Goal: Task Accomplishment & Management: Manage account settings

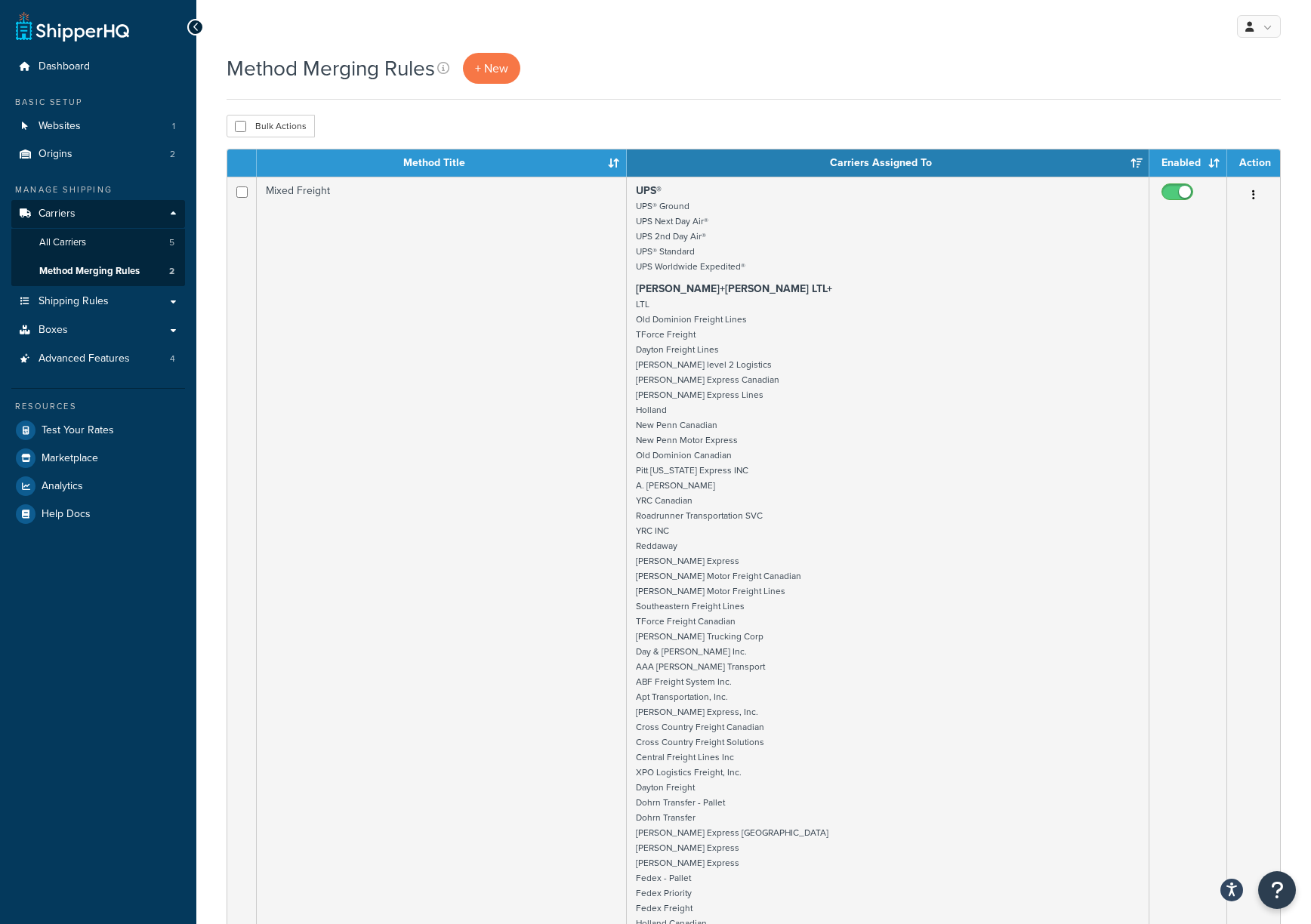
click at [1286, 887] on button "Open Resource Center" at bounding box center [1276, 889] width 38 height 38
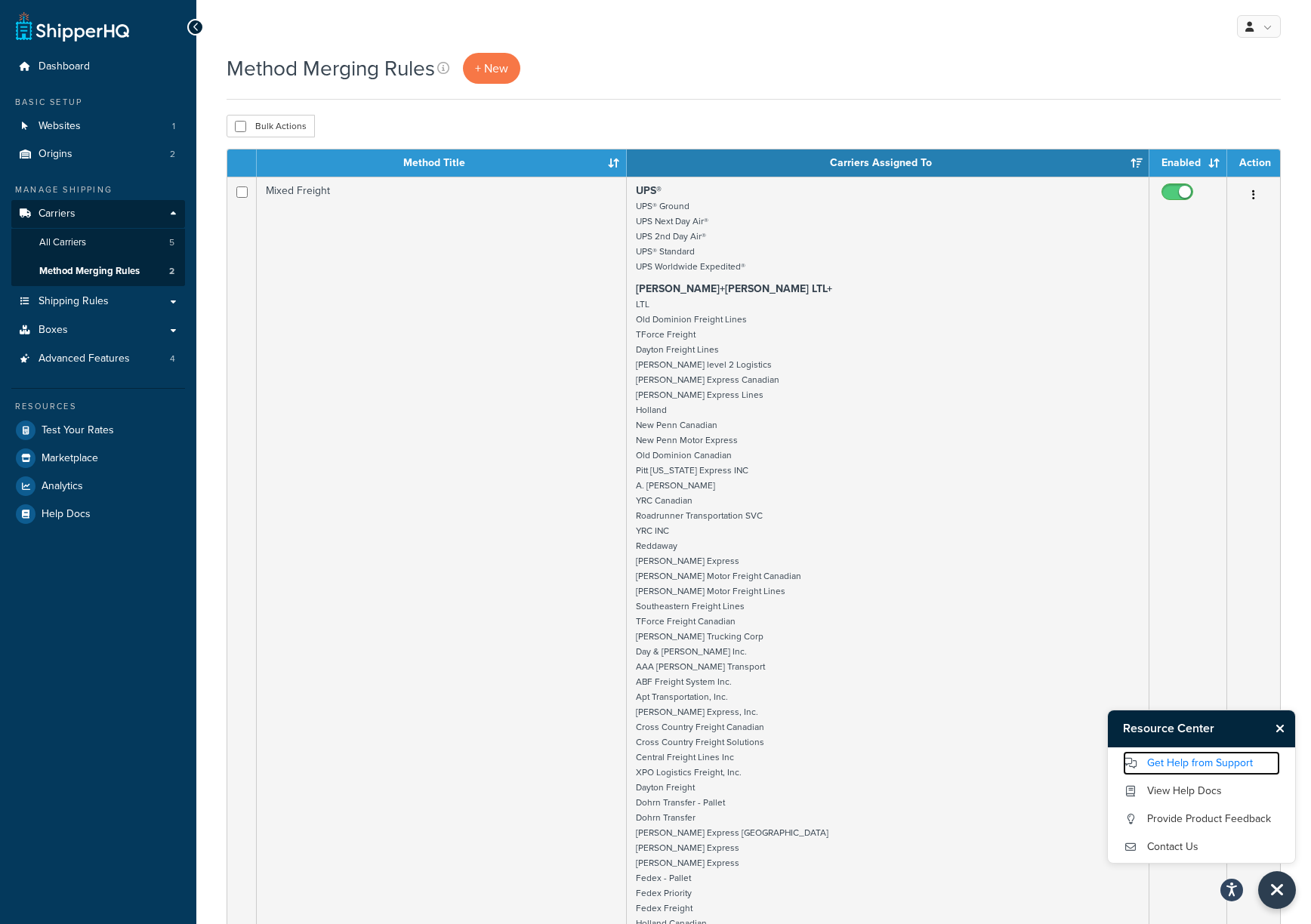
click at [1190, 756] on link "Get Help from Support" at bounding box center [1200, 763] width 157 height 24
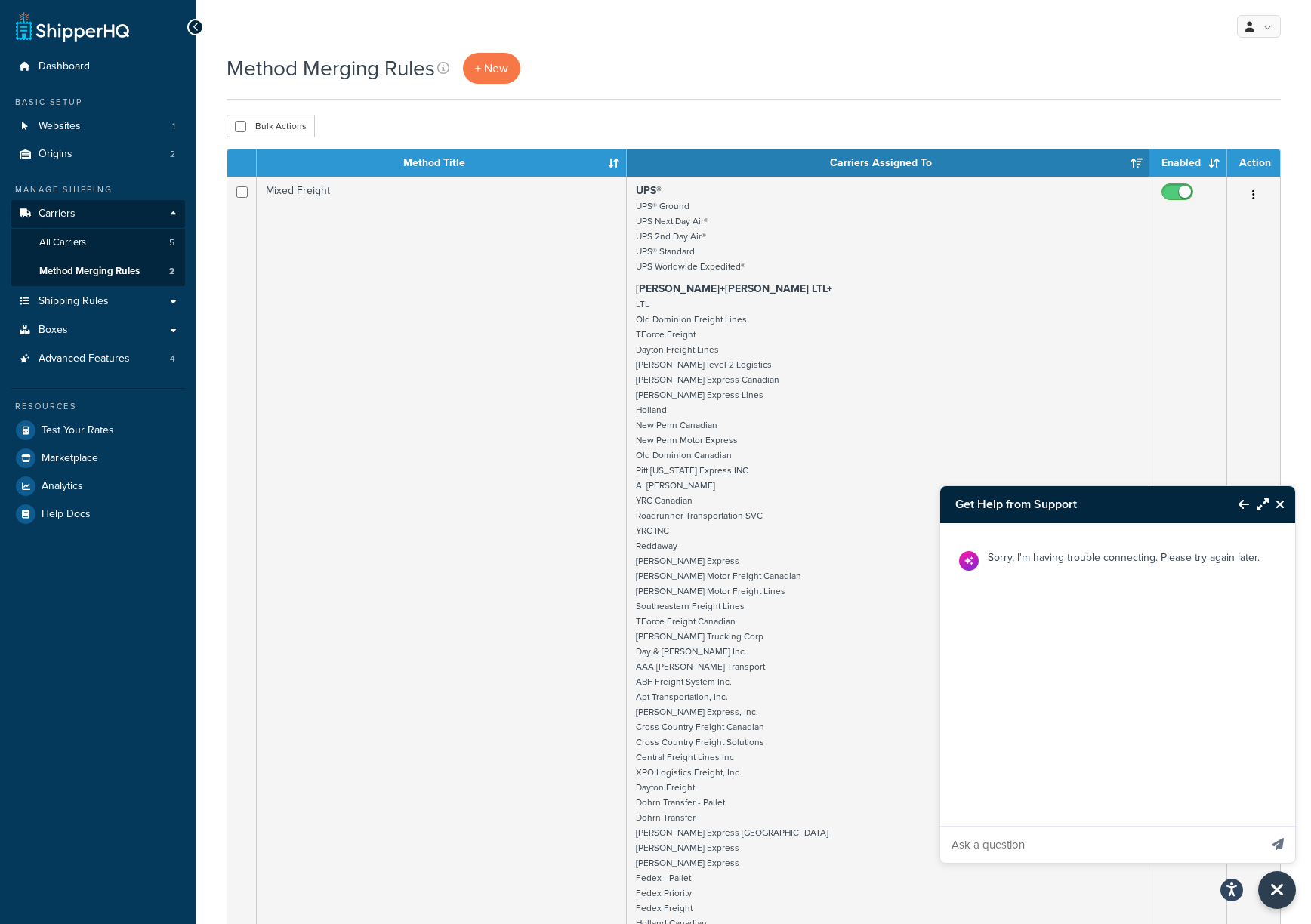
click at [988, 850] on input "Ask a question" at bounding box center [1099, 844] width 318 height 37
click at [1281, 507] on icon "Close Resource Center" at bounding box center [1279, 504] width 9 height 12
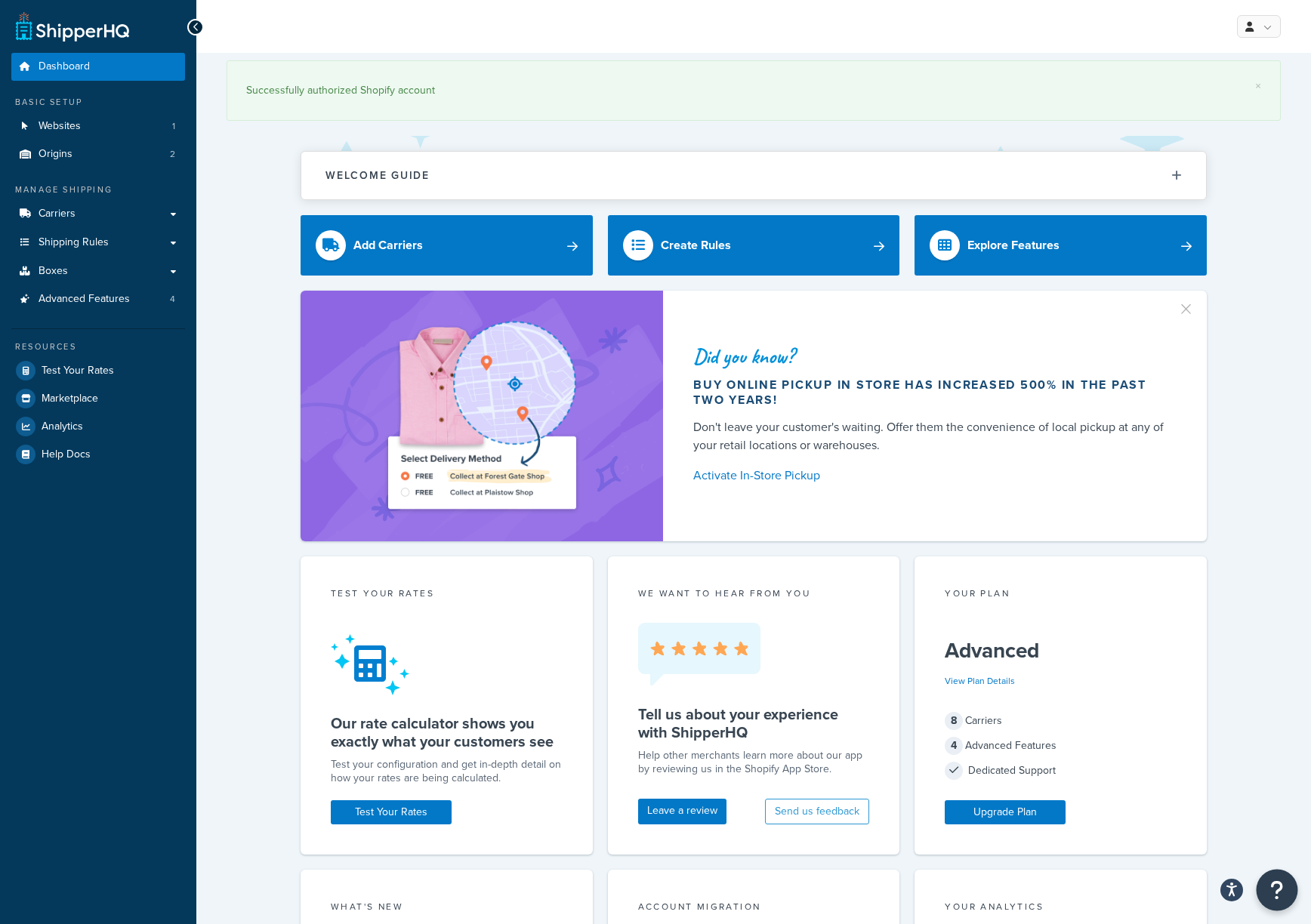
click at [1269, 891] on button "Open Resource Center" at bounding box center [1277, 890] width 42 height 42
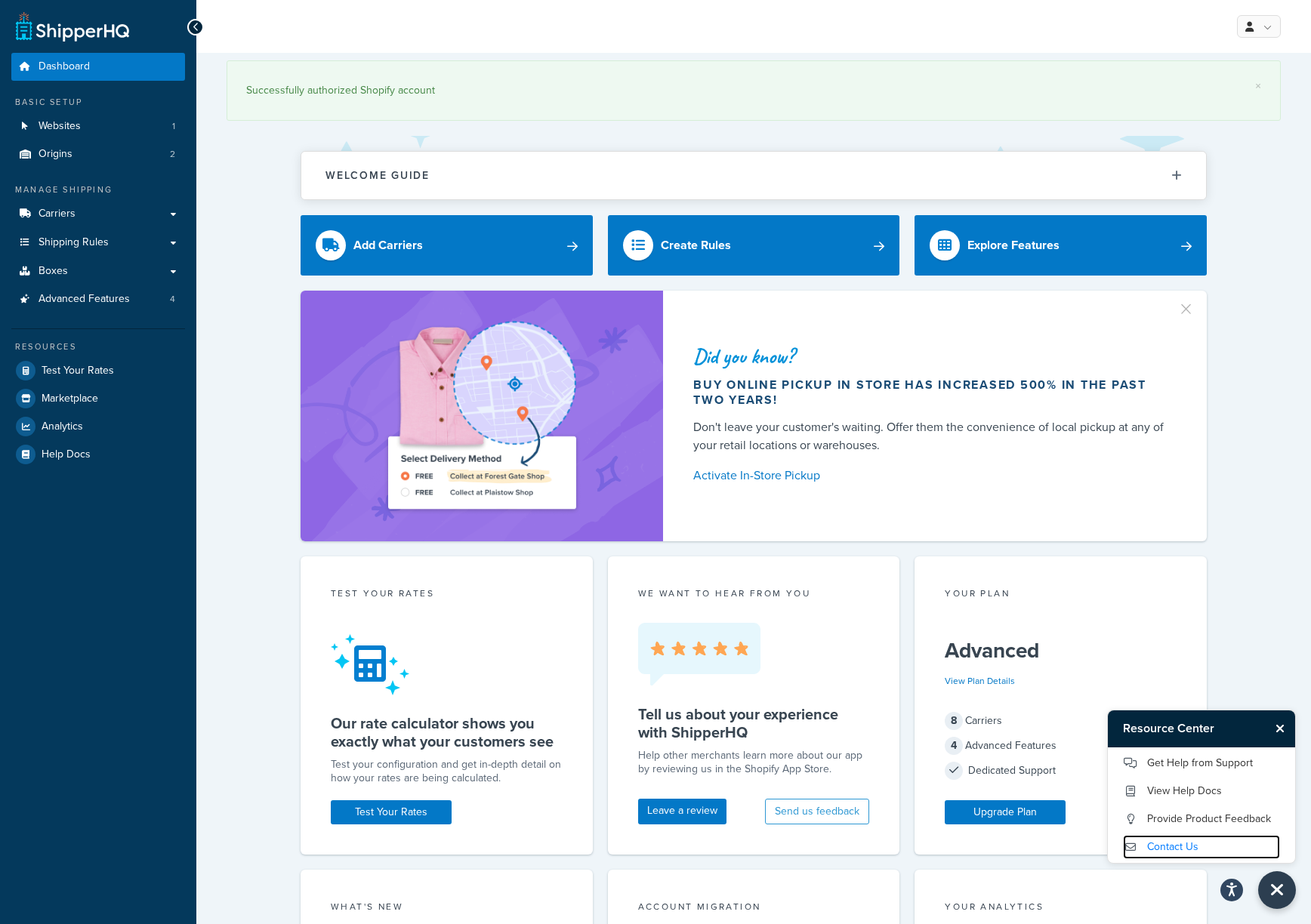
click at [1188, 848] on link "Contact Us" at bounding box center [1200, 846] width 157 height 24
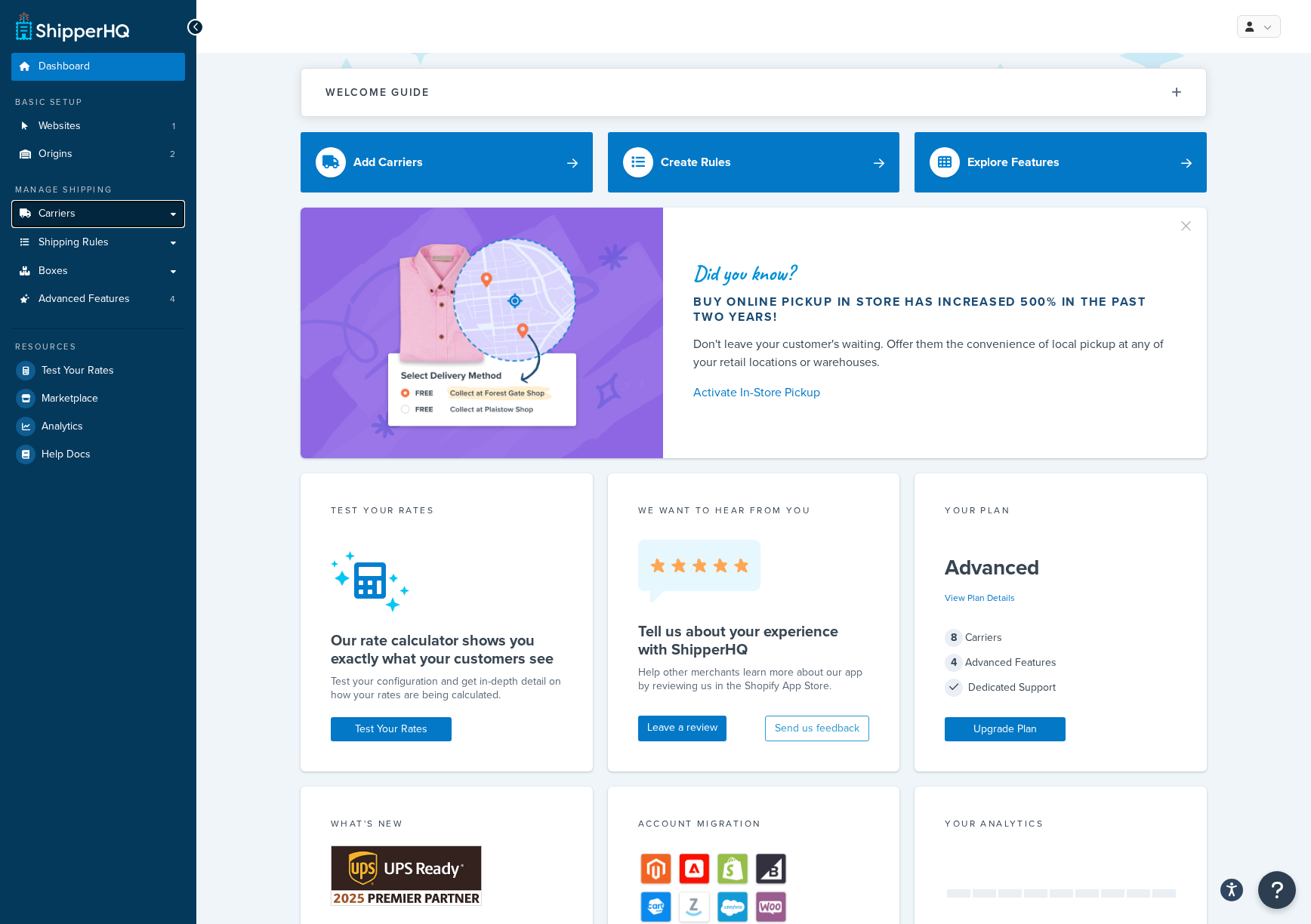
click at [60, 211] on span "Carriers" at bounding box center [56, 213] width 37 height 13
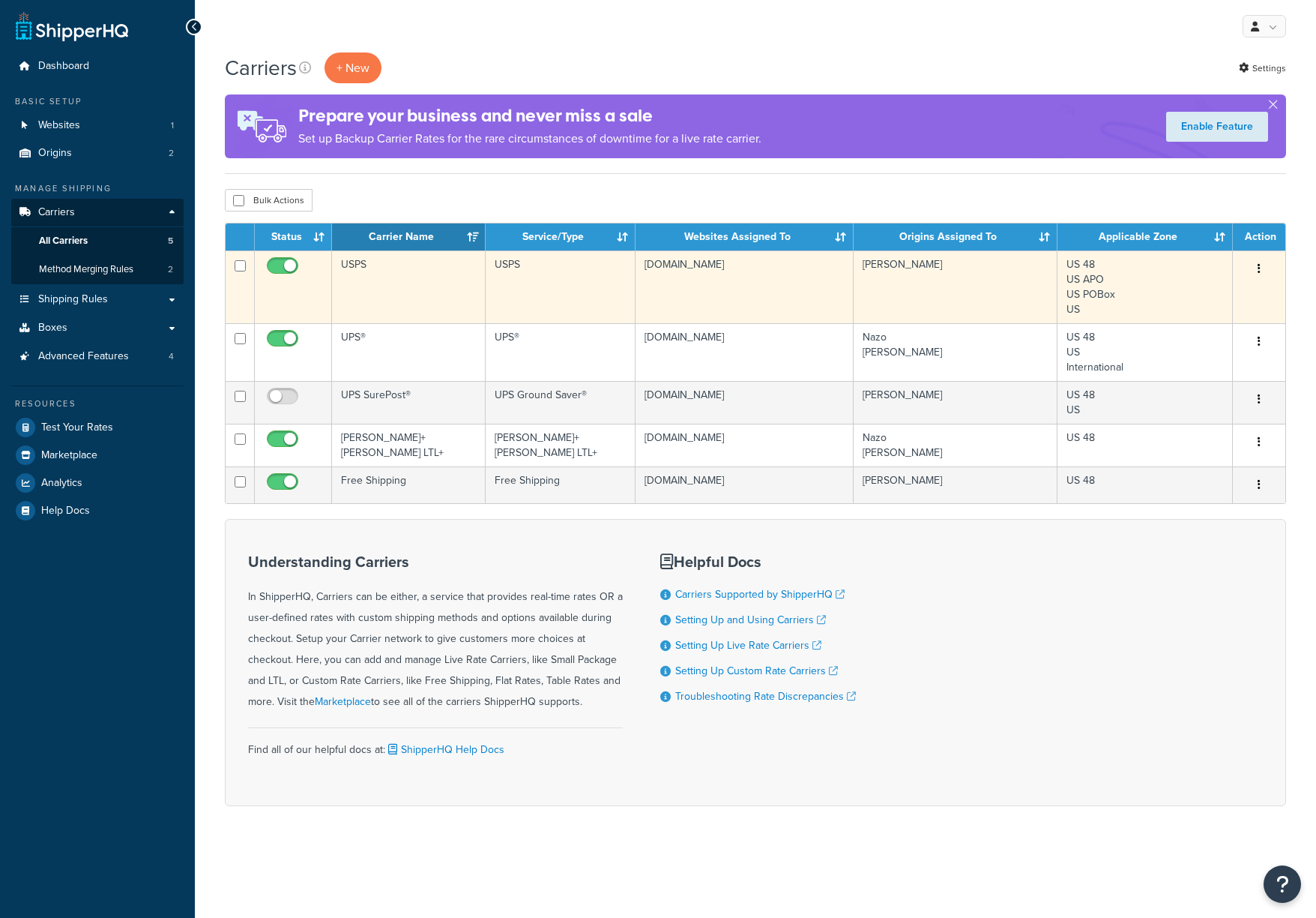
click at [1256, 270] on button "button" at bounding box center [1258, 269] width 21 height 24
click at [1197, 298] on link "Edit" at bounding box center [1198, 300] width 119 height 30
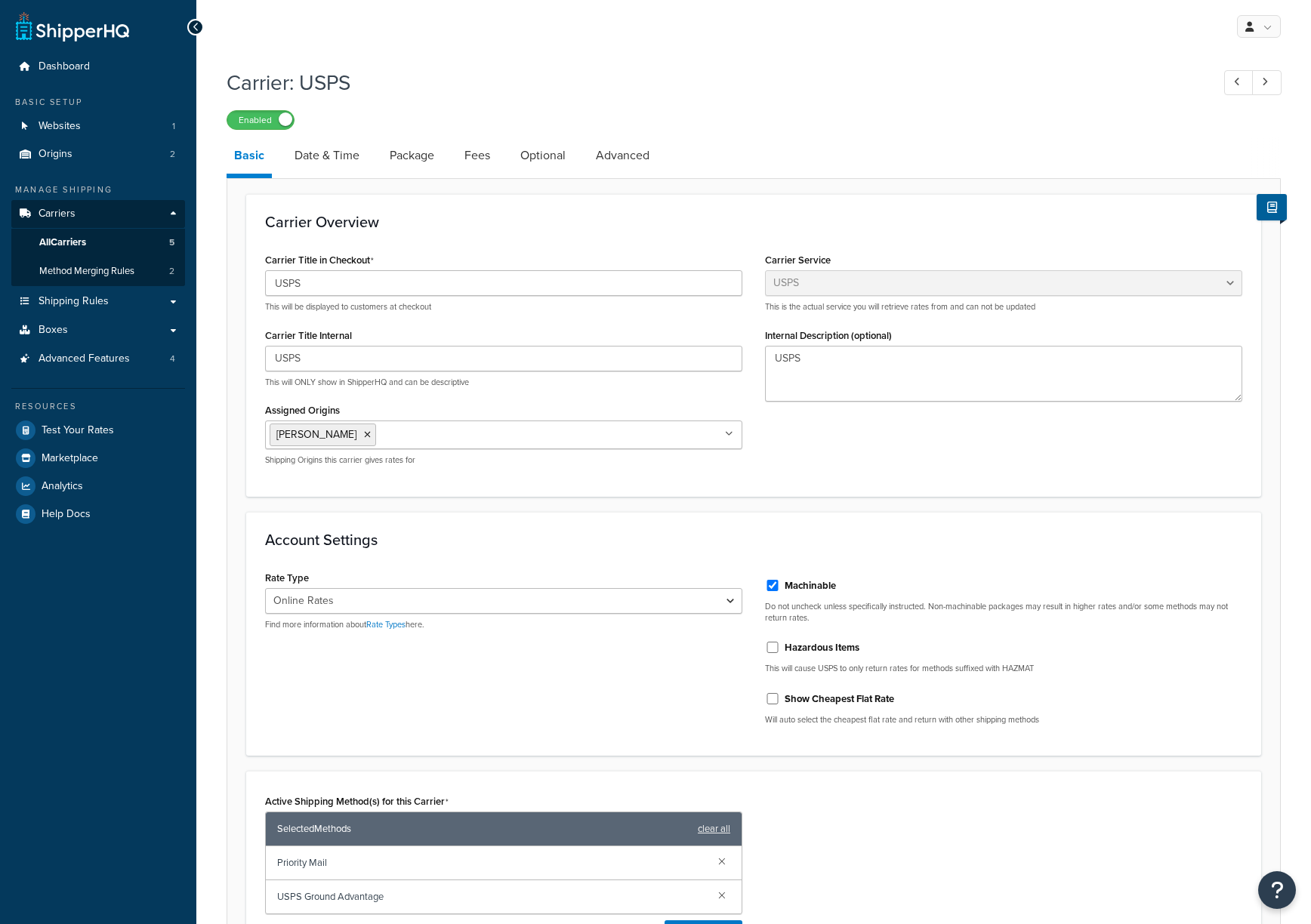
select select "usps"
select select "ONLINE"
click at [634, 151] on link "Advanced" at bounding box center [622, 155] width 68 height 37
select select "false"
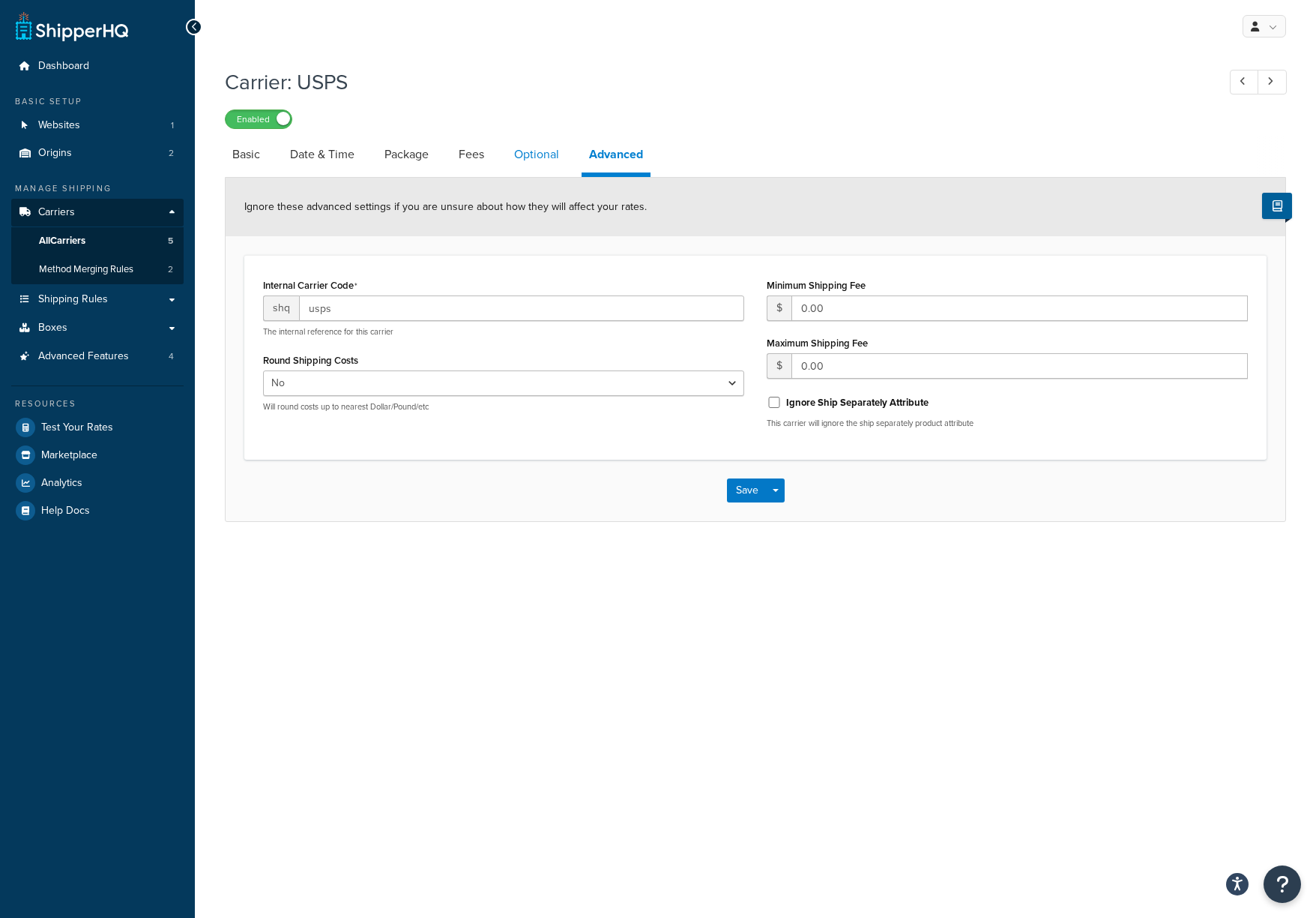
click at [541, 159] on link "Optional" at bounding box center [536, 154] width 60 height 36
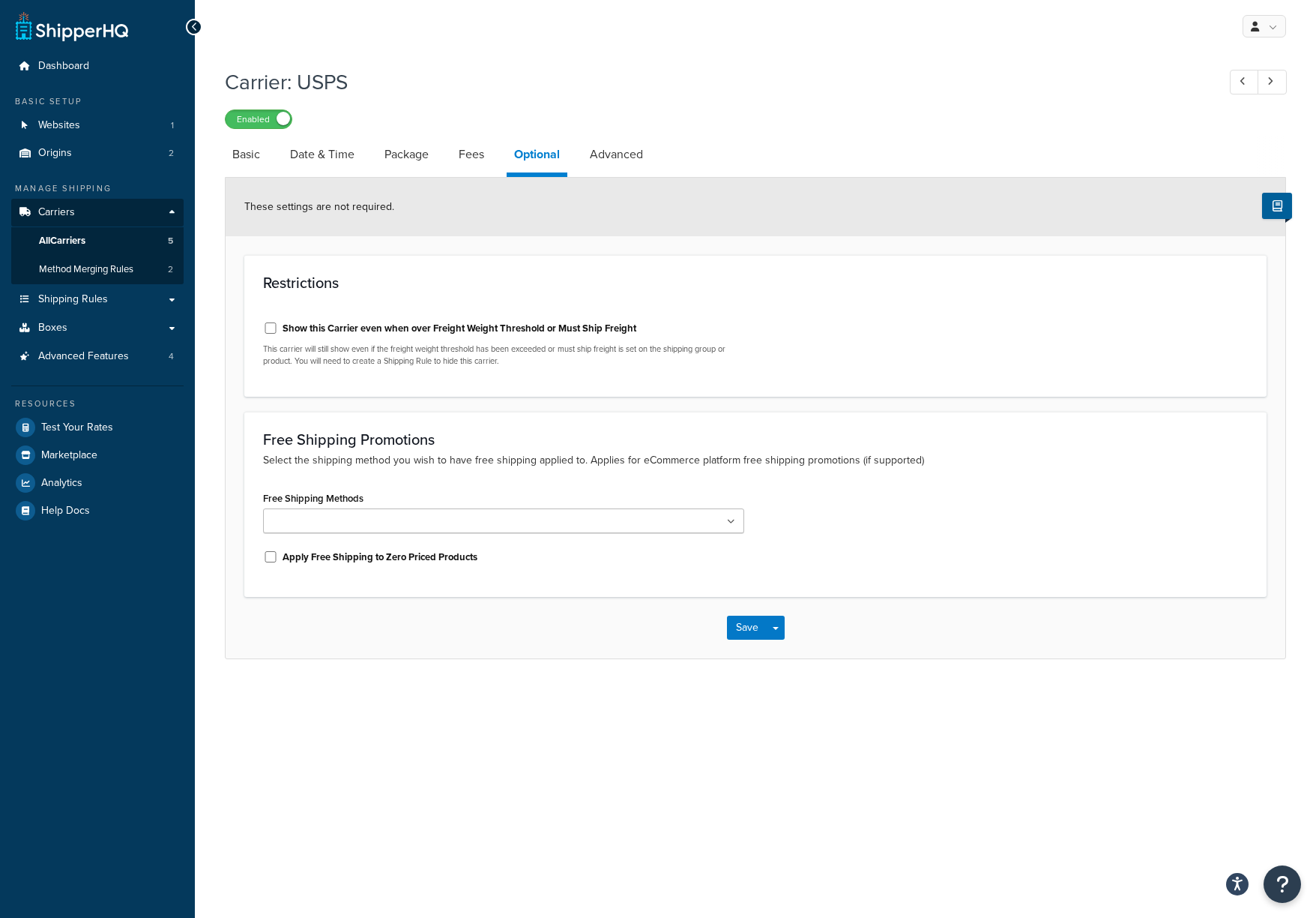
click at [495, 154] on li "Fees" at bounding box center [479, 154] width 56 height 36
click at [465, 154] on link "Fees" at bounding box center [471, 154] width 40 height 36
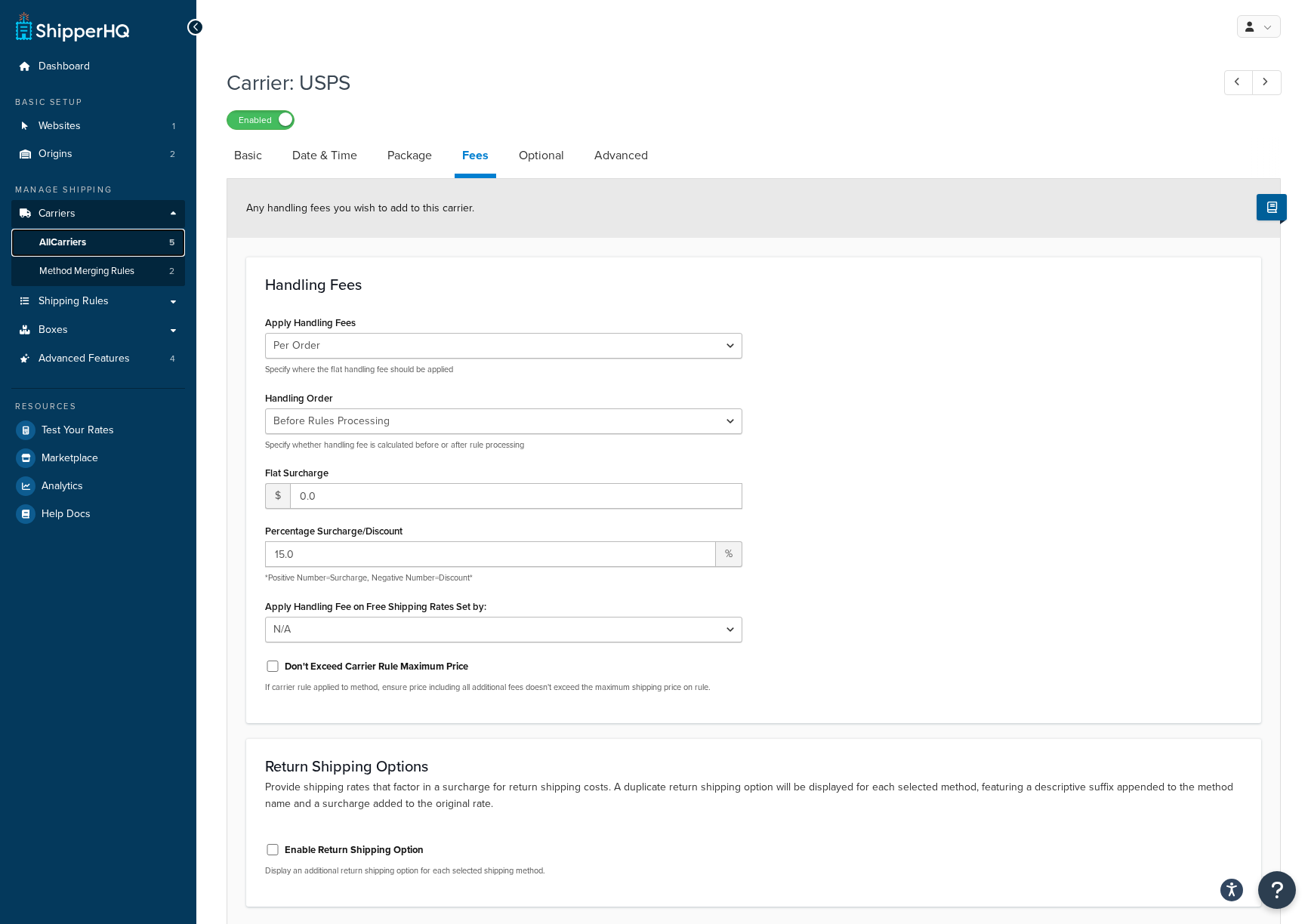
click at [46, 243] on span "All Carriers" at bounding box center [62, 242] width 46 height 13
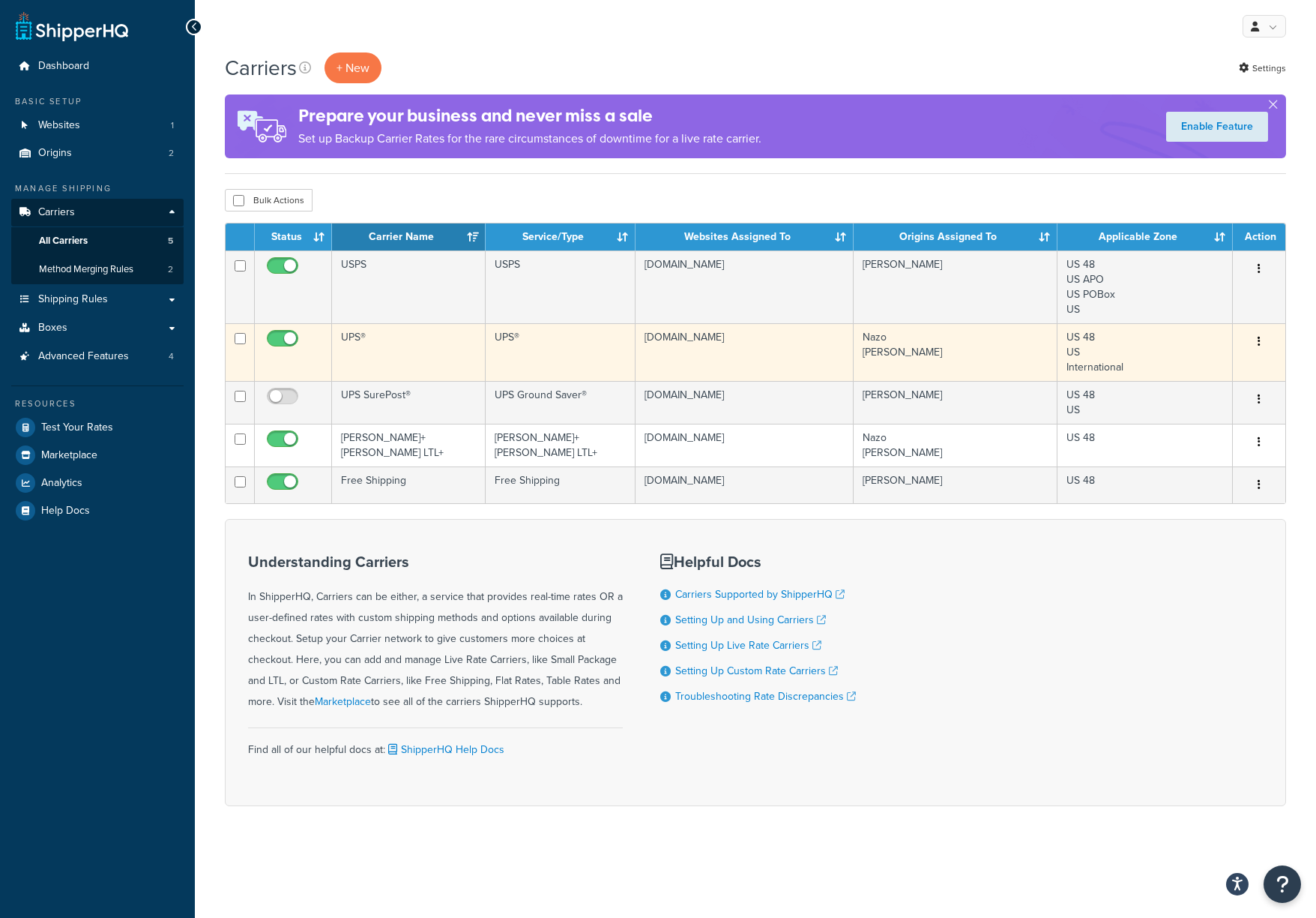
click at [1248, 349] on button "button" at bounding box center [1258, 342] width 21 height 24
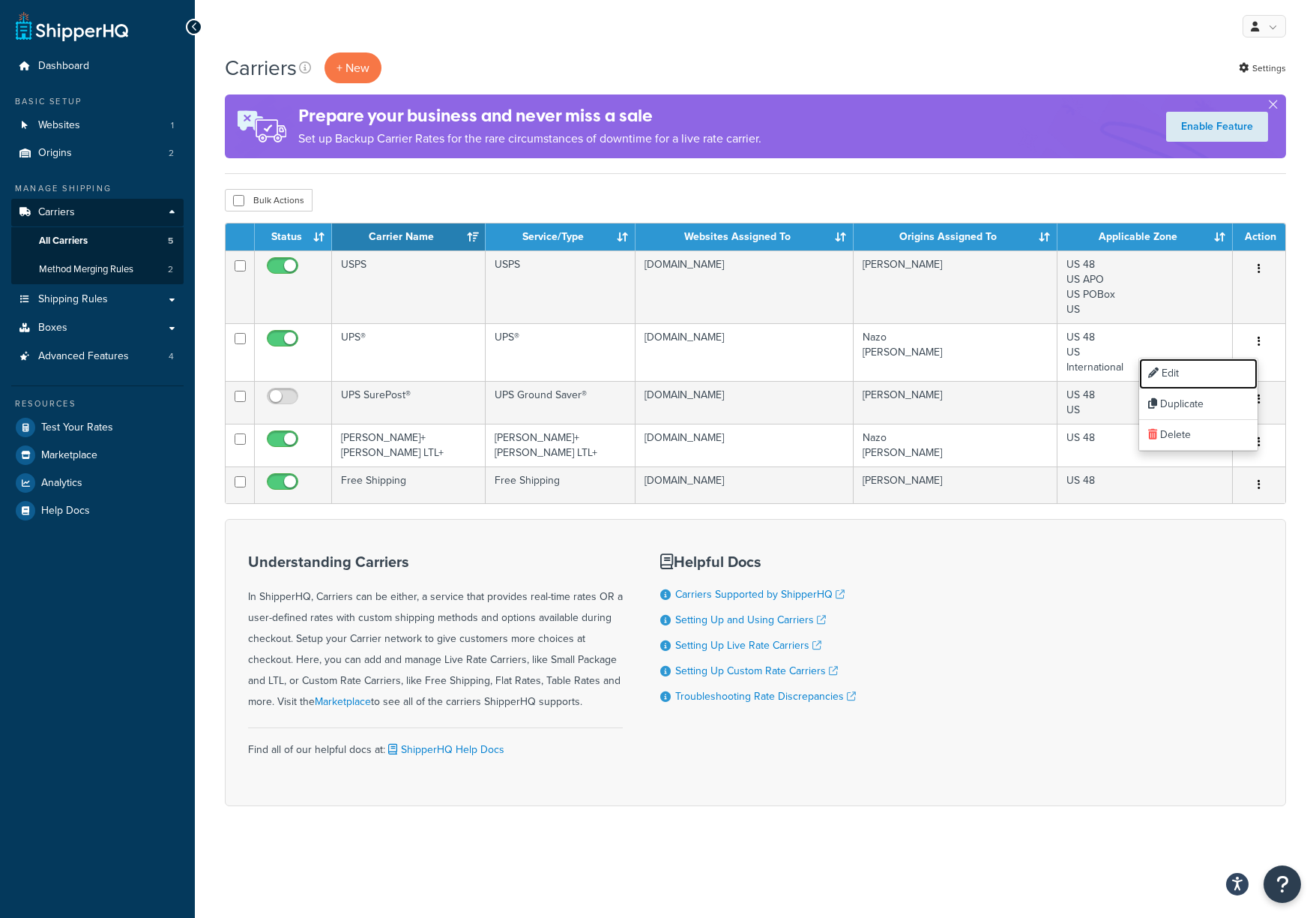
drag, startPoint x: 1199, startPoint y: 367, endPoint x: 1015, endPoint y: 87, distance: 335.0
click at [1197, 367] on link "Edit" at bounding box center [1198, 373] width 119 height 30
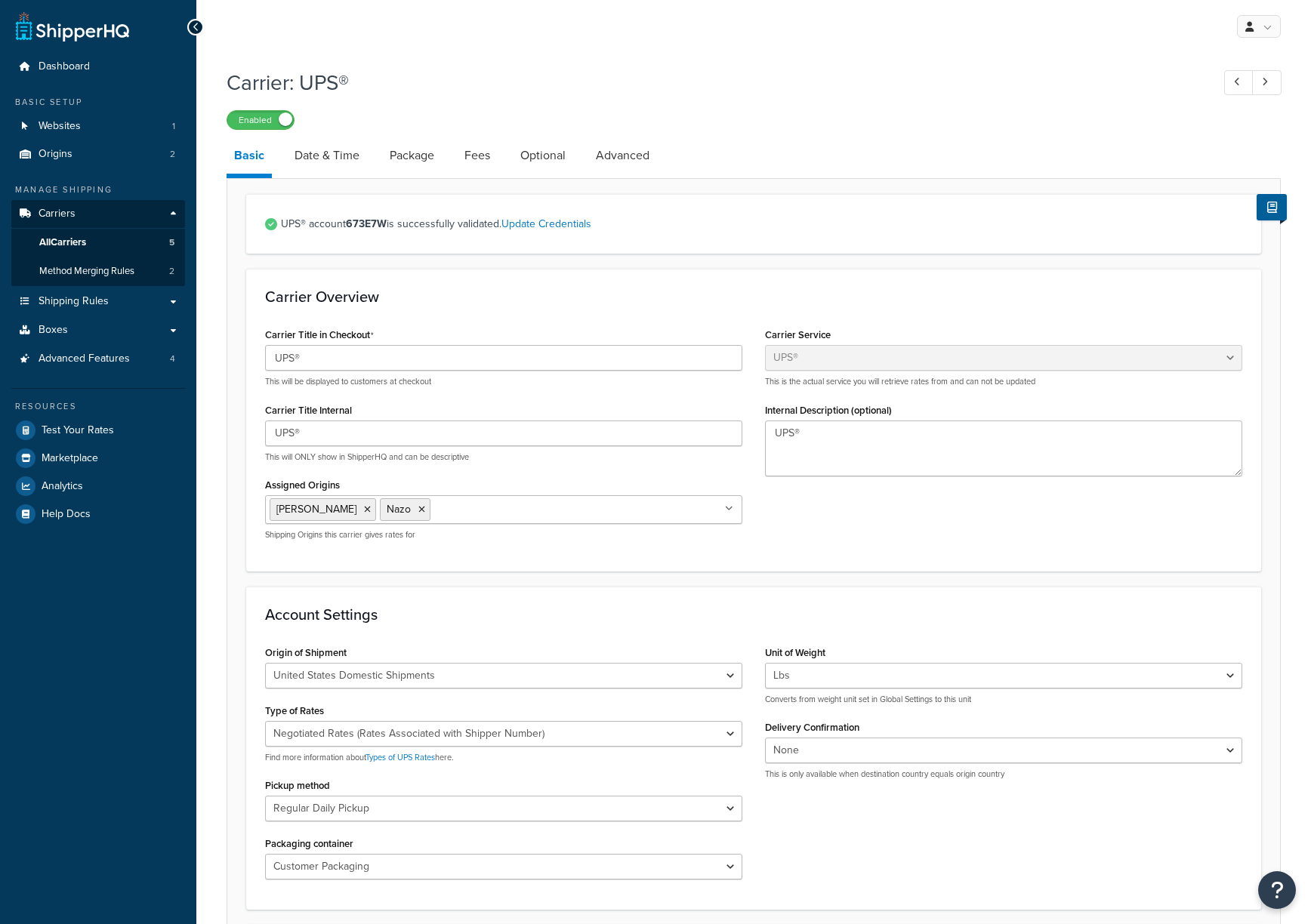
select select "ups"
click at [611, 155] on link "Advanced" at bounding box center [622, 155] width 68 height 37
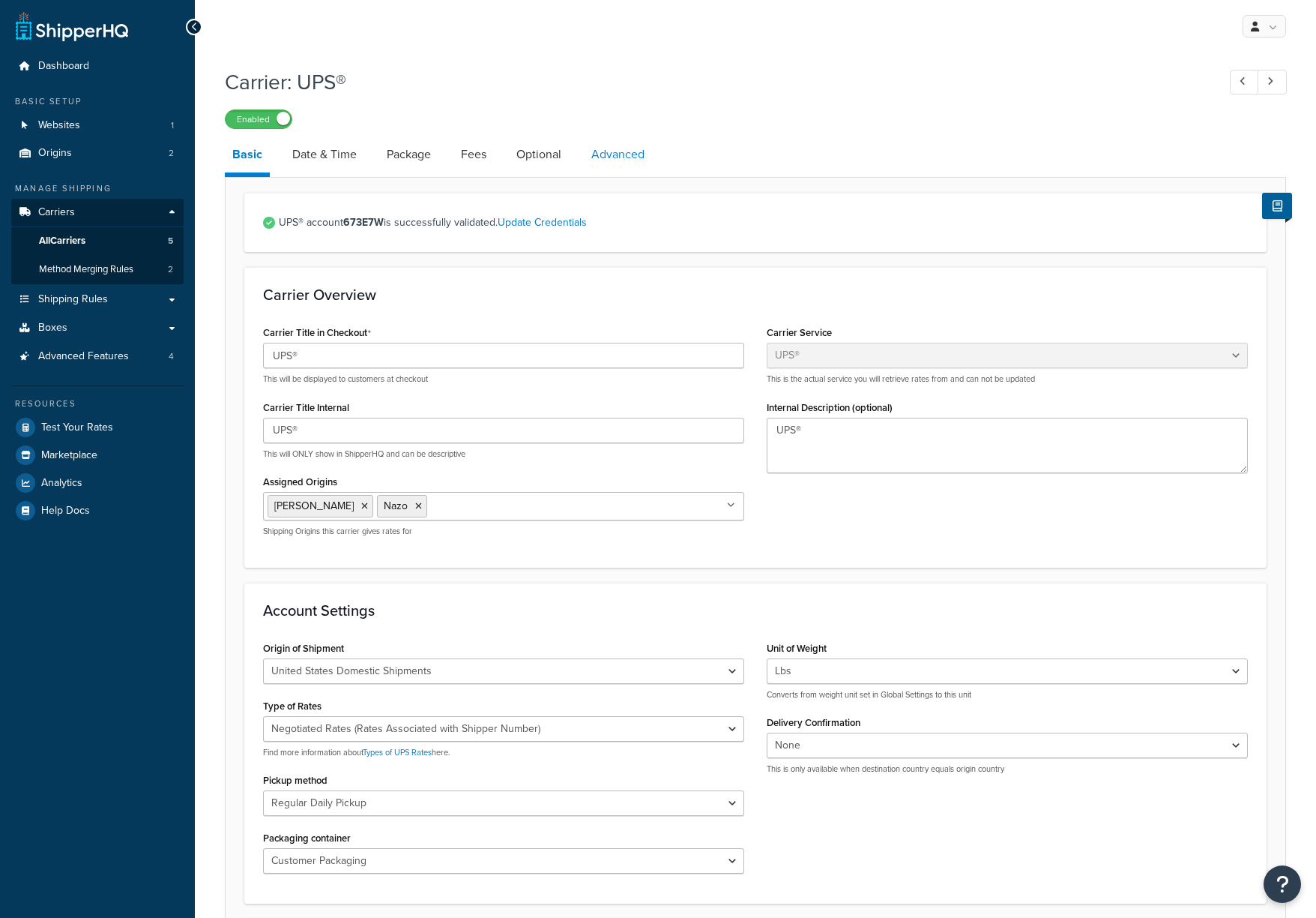
select select "false"
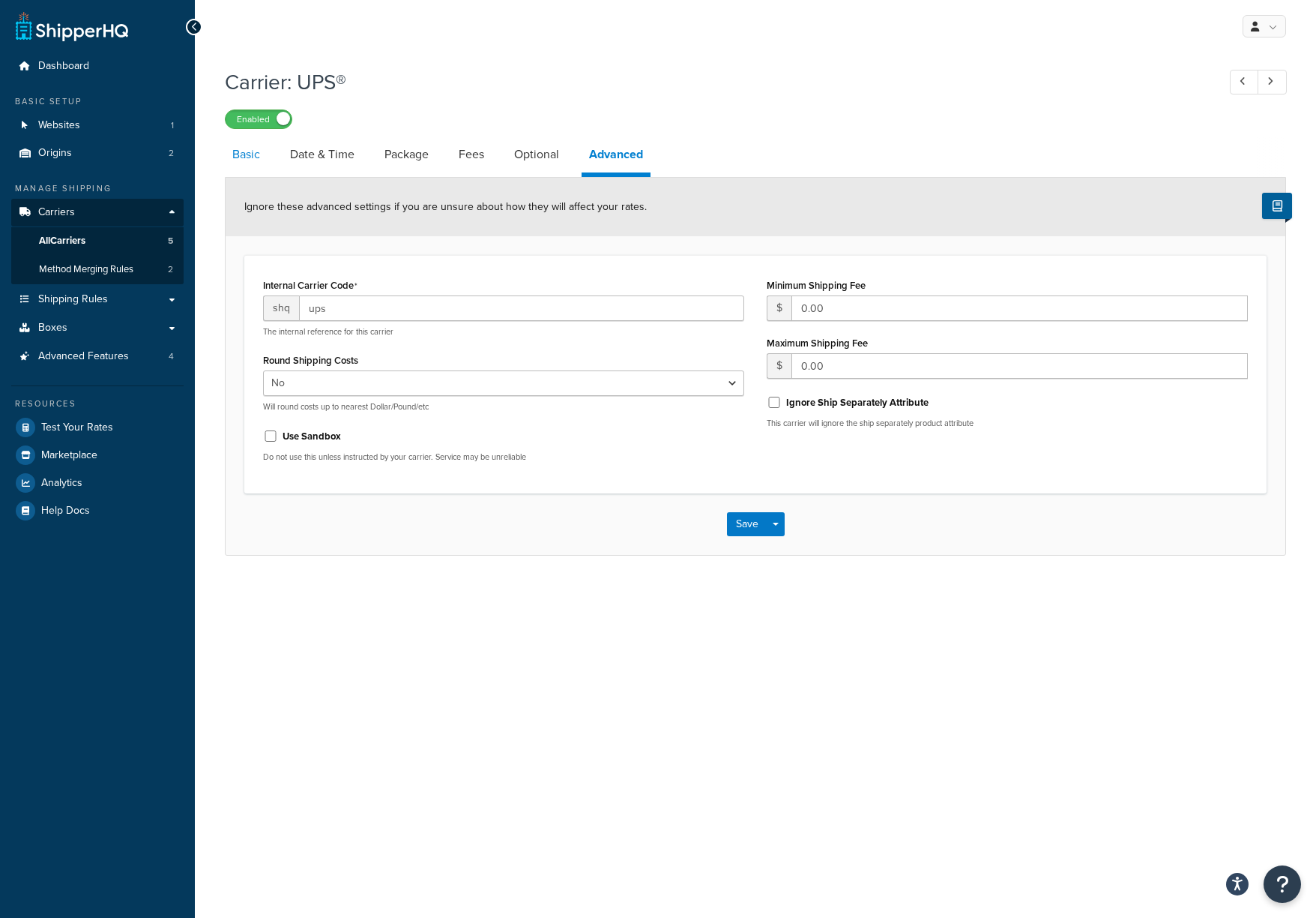
click at [245, 157] on link "Basic" at bounding box center [246, 154] width 43 height 36
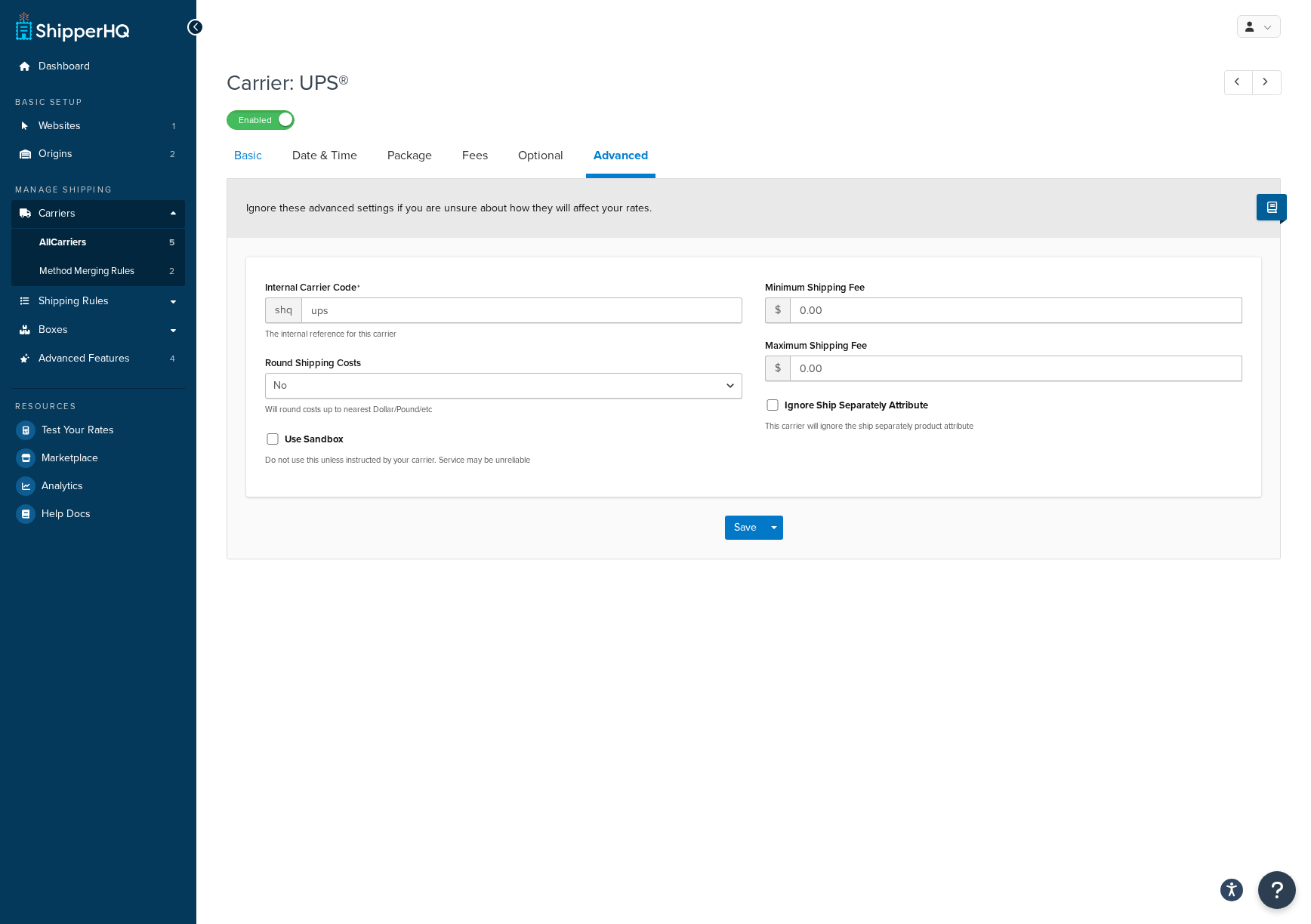
select select "ups"
